Goal: Transaction & Acquisition: Subscribe to service/newsletter

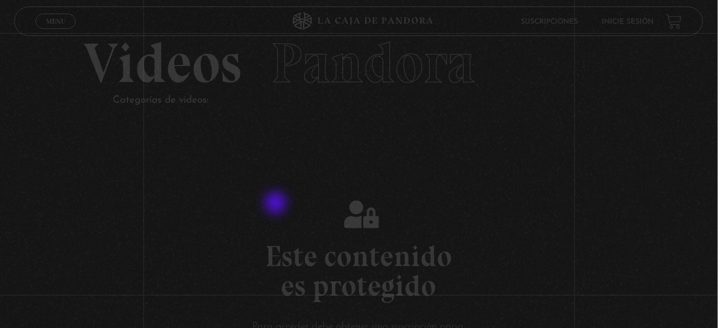
scroll to position [142, 0]
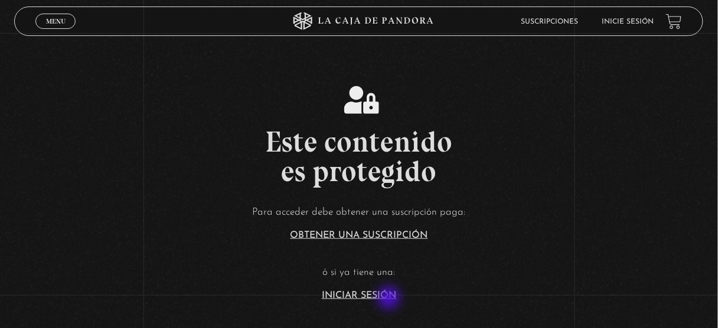
click at [386, 292] on link "Iniciar Sesión" at bounding box center [359, 295] width 74 height 9
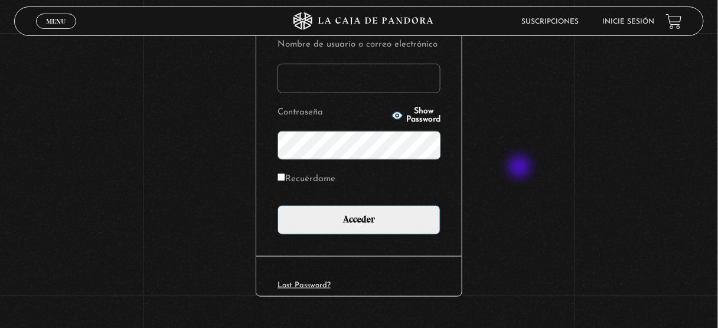
scroll to position [180, 0]
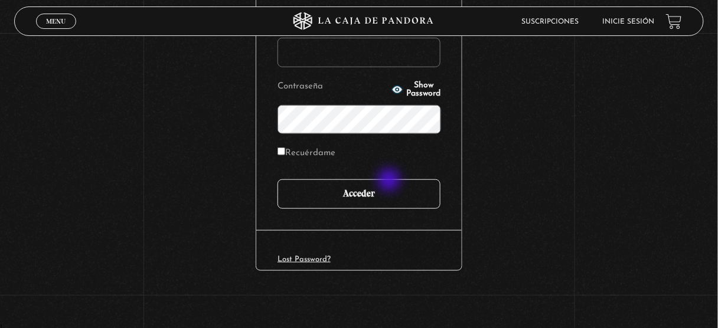
type input "juligonzalez26.10@gmail.com"
click at [390, 181] on input "Acceder" at bounding box center [358, 194] width 163 height 30
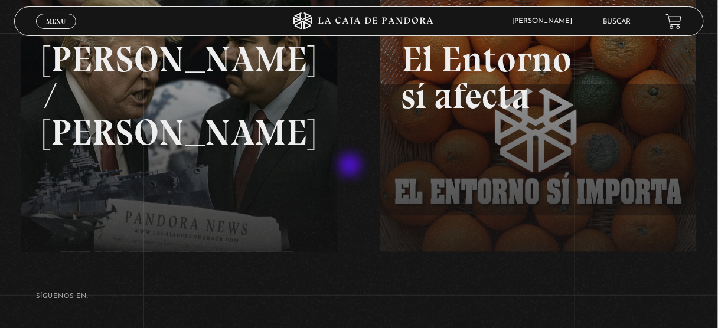
scroll to position [189, 0]
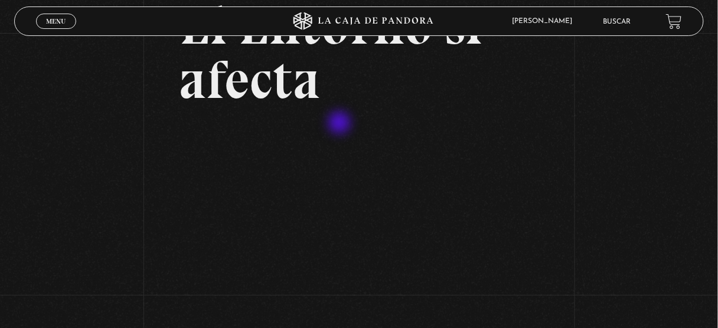
scroll to position [138, 0]
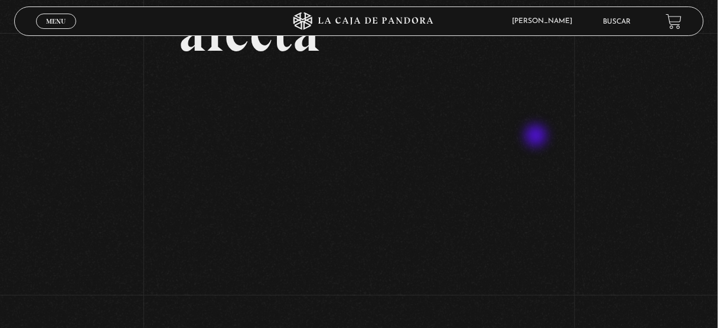
scroll to position [280, 0]
